Goal: Task Accomplishment & Management: Manage account settings

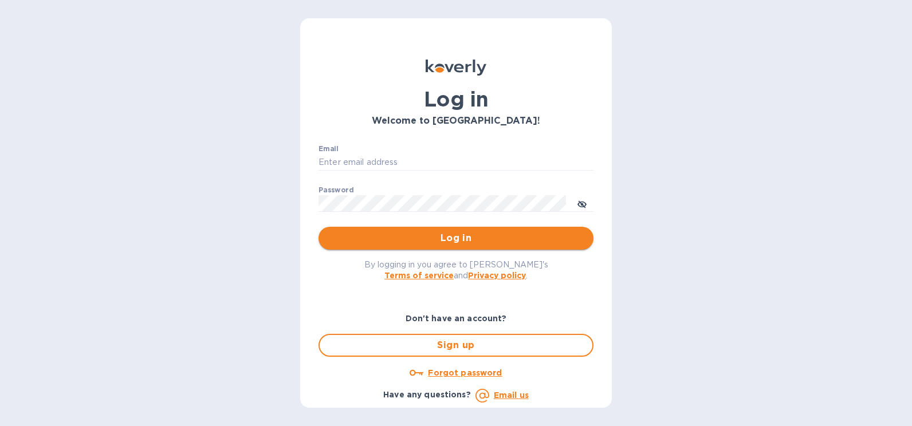
type input "[PERSON_NAME][EMAIL_ADDRESS][PERSON_NAME][DOMAIN_NAME]"
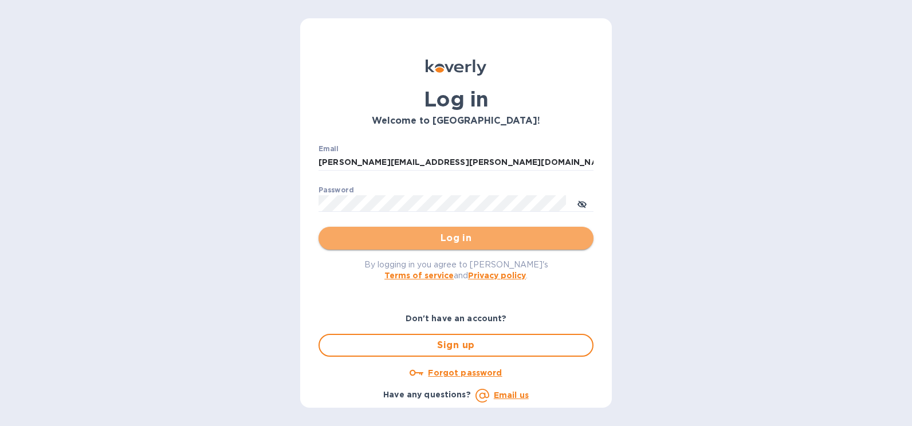
click at [440, 240] on span "Log in" at bounding box center [456, 238] width 257 height 14
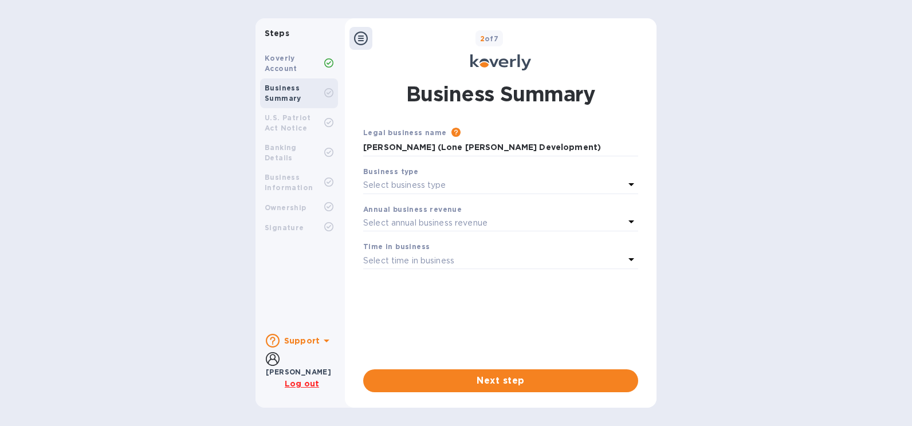
click at [296, 70] on div "Koverly Account" at bounding box center [295, 63] width 60 height 21
click at [274, 365] on icon at bounding box center [273, 359] width 14 height 14
click at [295, 383] on u "Log out" at bounding box center [302, 383] width 34 height 9
click at [311, 383] on u "Log out" at bounding box center [302, 383] width 34 height 9
